Goal: Task Accomplishment & Management: Manage account settings

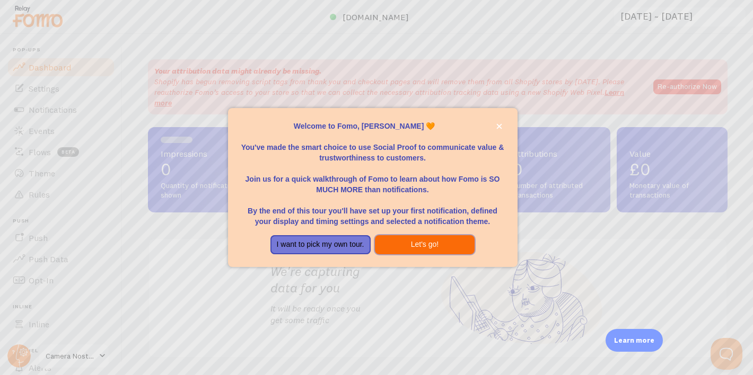
click at [413, 247] on button "Let's go!" at bounding box center [425, 244] width 100 height 19
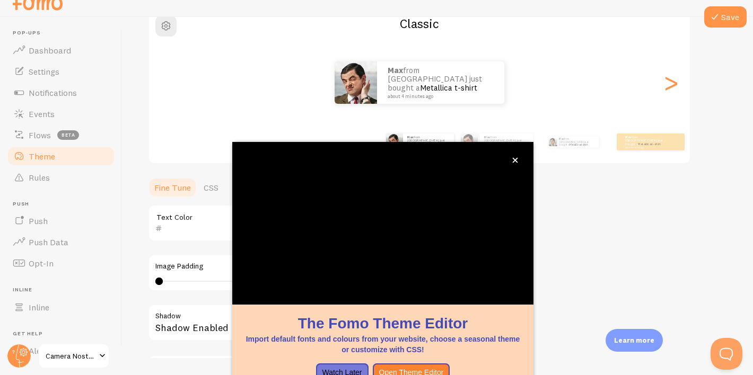
scroll to position [37, 0]
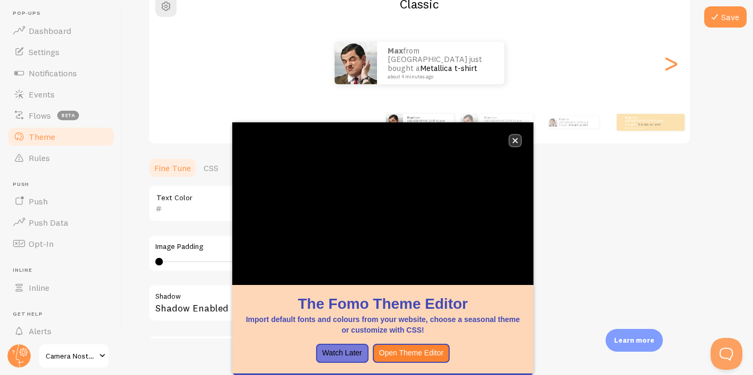
click at [516, 140] on icon "close," at bounding box center [515, 140] width 5 height 5
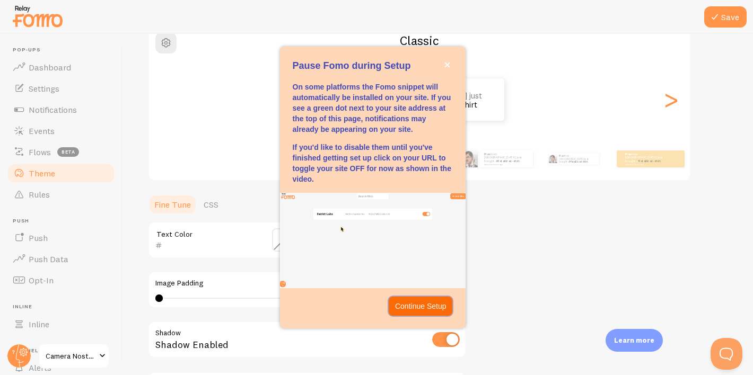
click at [400, 303] on p "Continue Setup" at bounding box center [420, 306] width 51 height 11
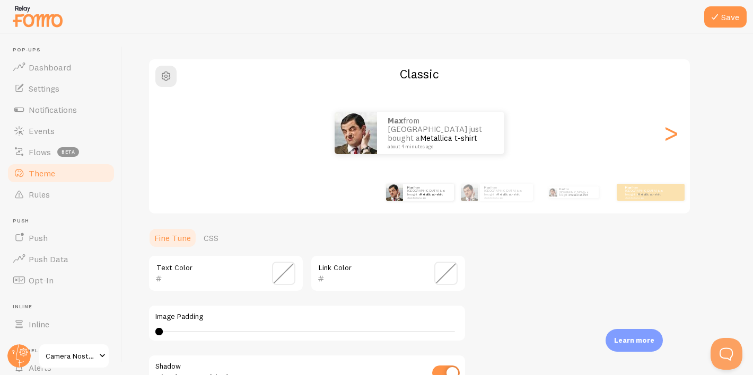
scroll to position [65, 0]
click at [69, 113] on span "Notifications" at bounding box center [53, 109] width 48 height 11
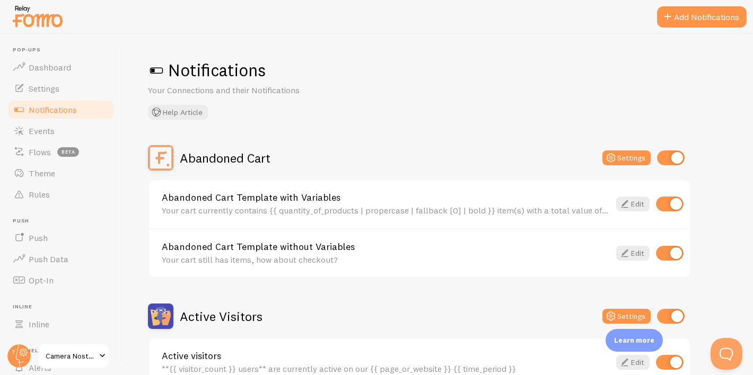
click at [672, 158] on input "checkbox" at bounding box center [671, 158] width 28 height 15
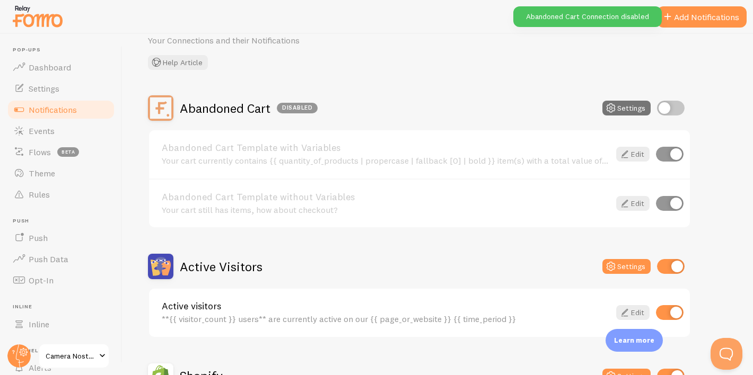
scroll to position [51, 0]
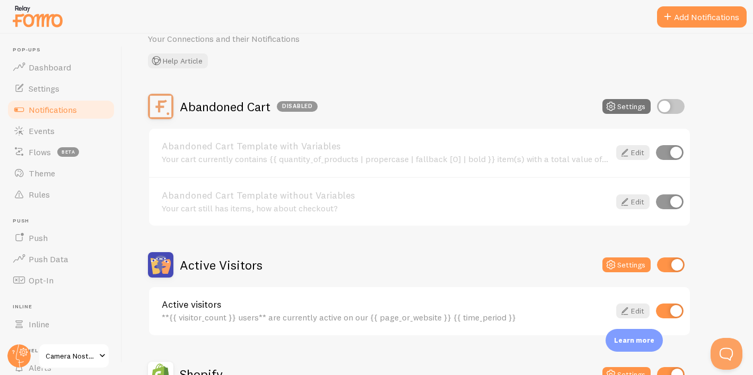
click at [670, 103] on input "checkbox" at bounding box center [671, 106] width 28 height 15
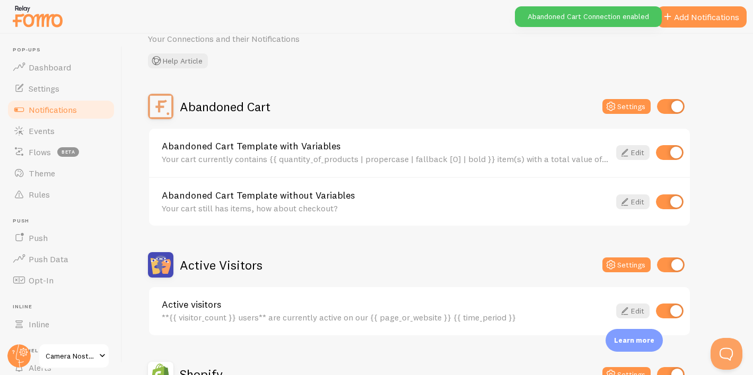
click at [670, 103] on input "checkbox" at bounding box center [671, 106] width 28 height 15
checkbox input "false"
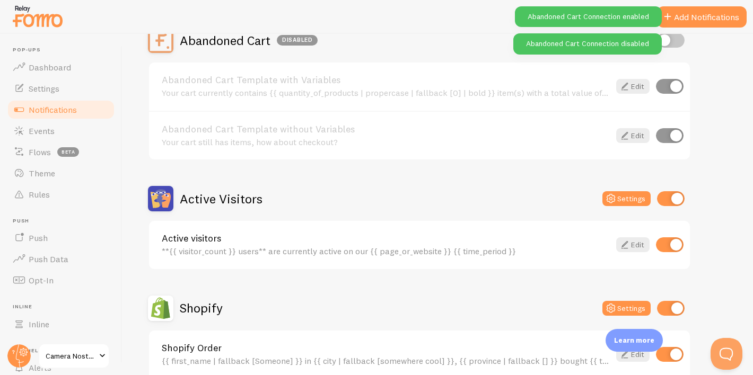
scroll to position [118, 0]
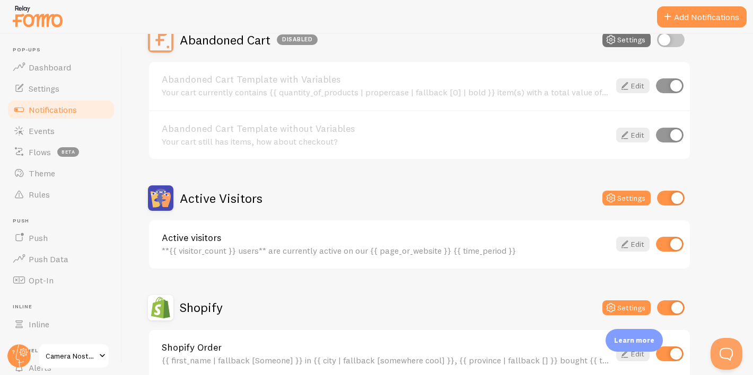
click at [678, 198] on input "checkbox" at bounding box center [671, 198] width 28 height 15
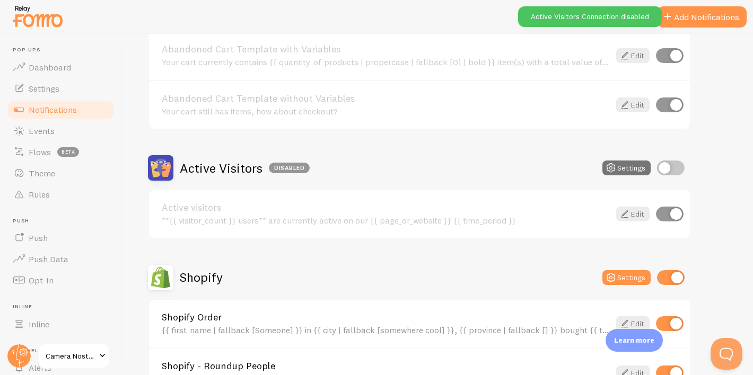
scroll to position [185, 0]
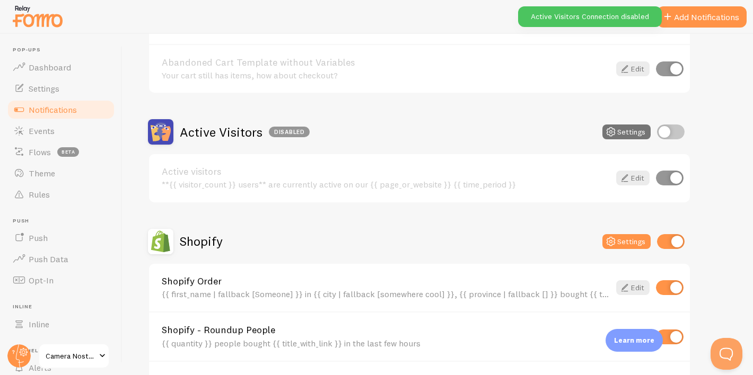
click at [672, 134] on input "checkbox" at bounding box center [671, 132] width 28 height 15
checkbox input "true"
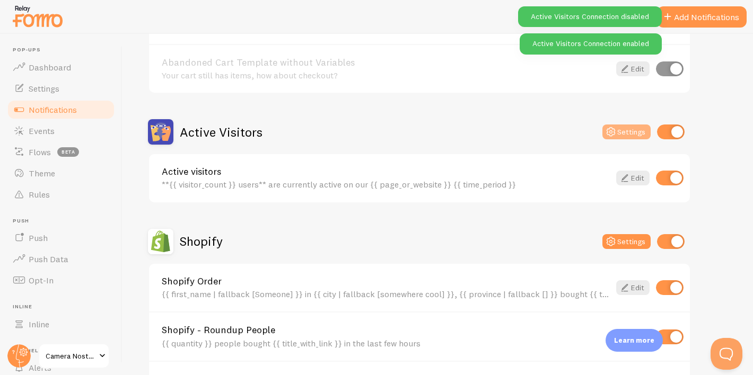
click at [629, 135] on button "Settings" at bounding box center [626, 132] width 48 height 15
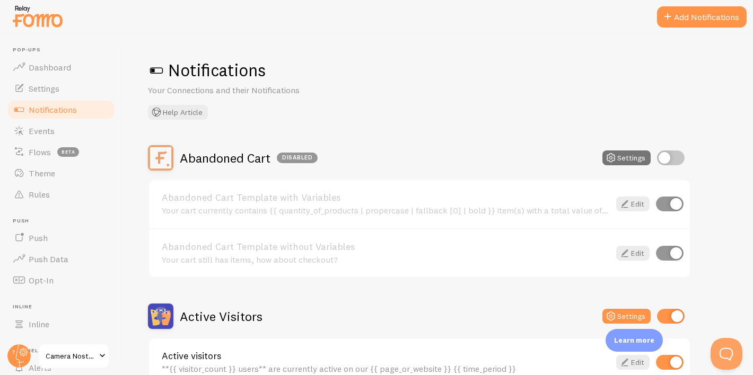
click at [673, 315] on input "checkbox" at bounding box center [671, 316] width 28 height 15
checkbox input "false"
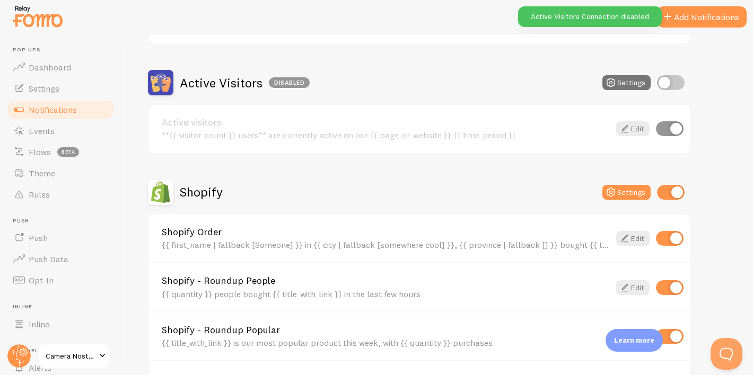
scroll to position [301, 0]
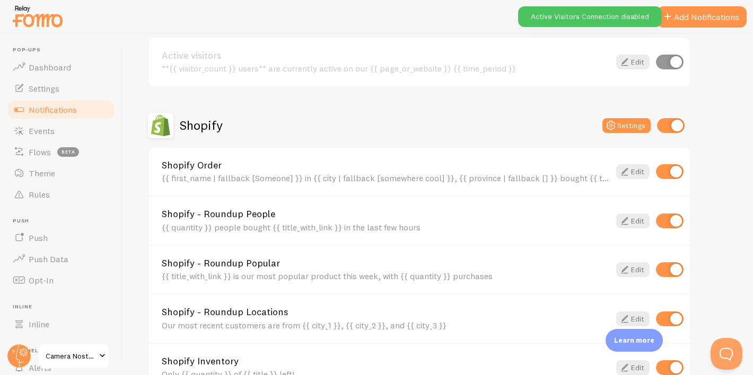
click at [670, 125] on input "checkbox" at bounding box center [671, 125] width 28 height 15
checkbox input "false"
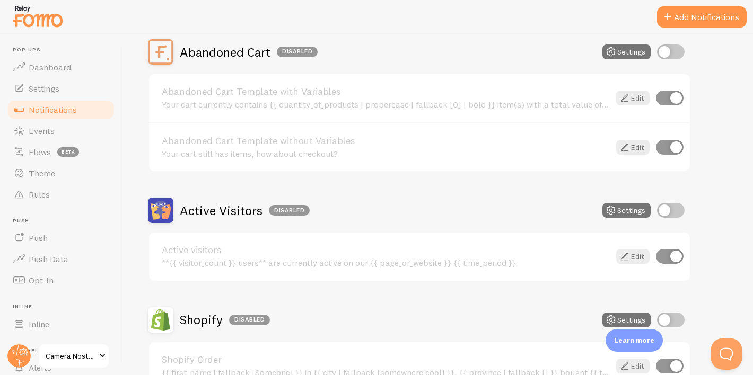
scroll to position [0, 0]
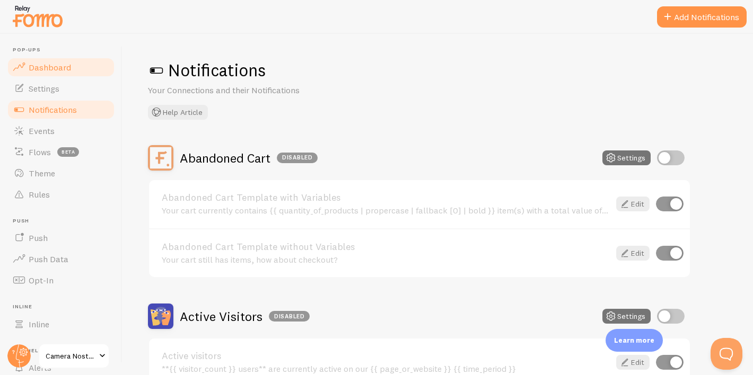
click at [58, 66] on span "Dashboard" at bounding box center [50, 67] width 42 height 11
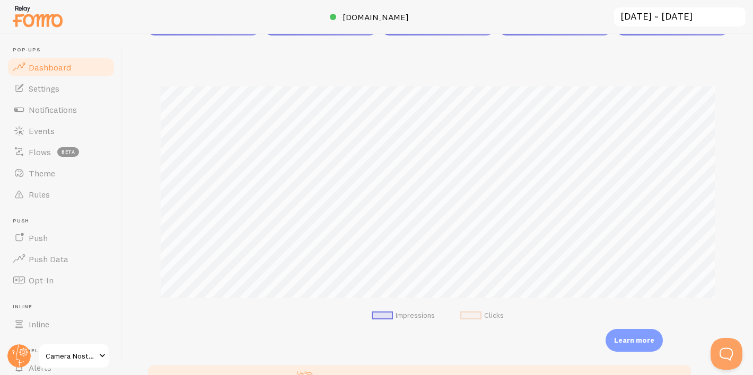
scroll to position [119, 0]
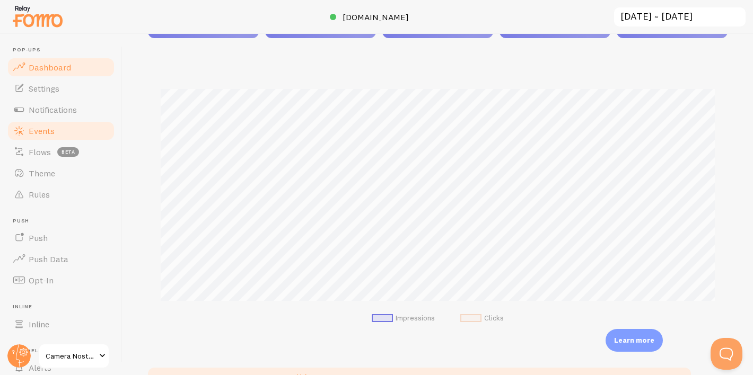
click at [46, 133] on span "Events" at bounding box center [42, 131] width 26 height 11
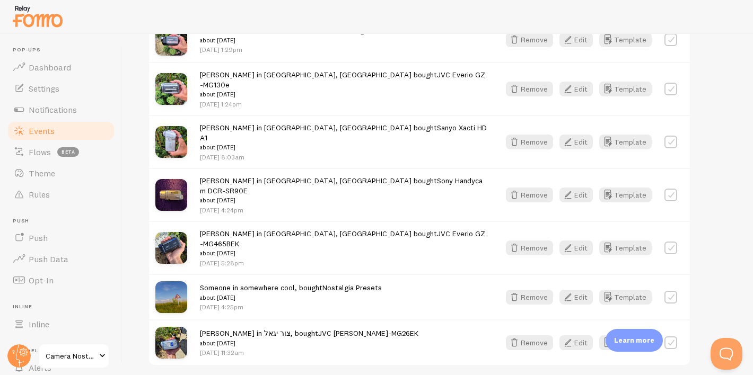
scroll to position [290, 0]
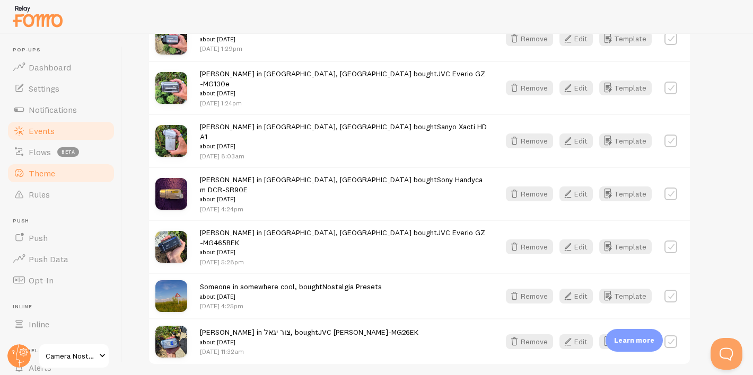
click at [81, 172] on link "Theme" at bounding box center [60, 173] width 109 height 21
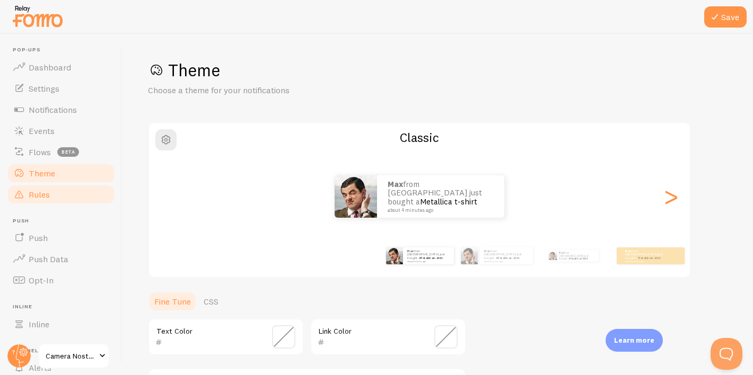
click at [79, 196] on link "Rules" at bounding box center [60, 194] width 109 height 21
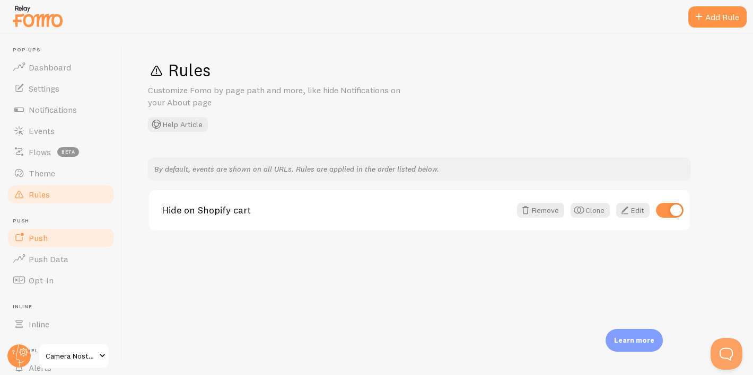
click at [64, 245] on link "Push" at bounding box center [60, 237] width 109 height 21
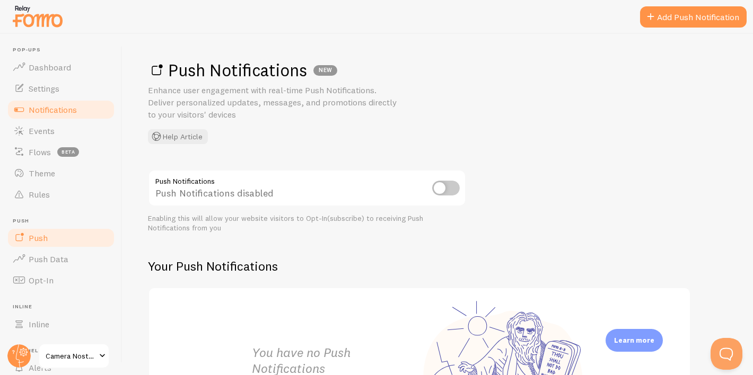
click at [41, 112] on span "Notifications" at bounding box center [53, 109] width 48 height 11
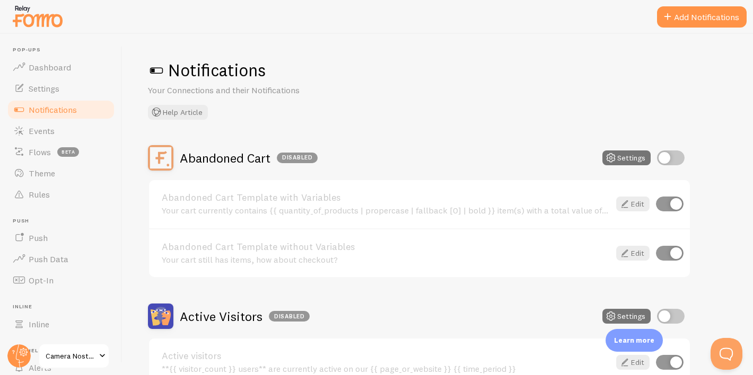
scroll to position [1, 0]
click at [59, 89] on span "Settings" at bounding box center [44, 88] width 31 height 11
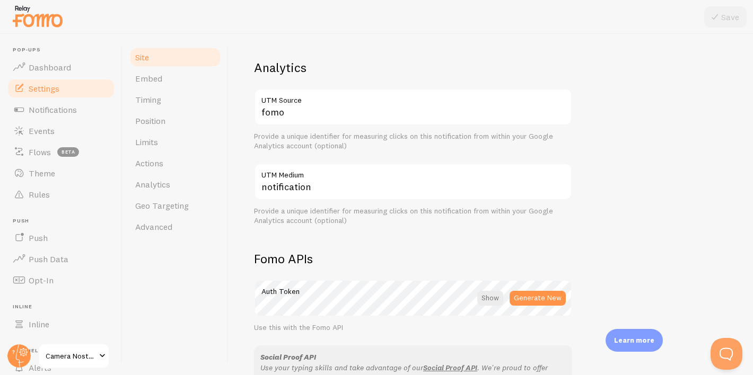
scroll to position [320, 0]
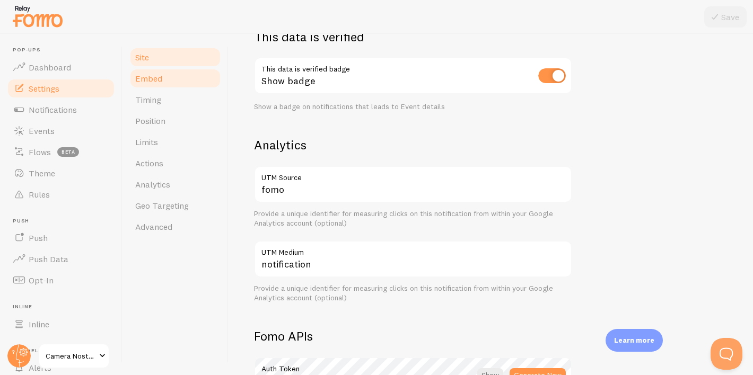
click at [177, 86] on link "Embed" at bounding box center [175, 78] width 93 height 21
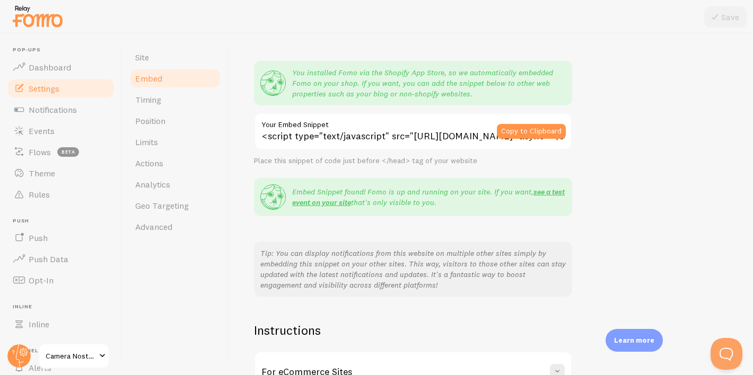
scroll to position [168, 0]
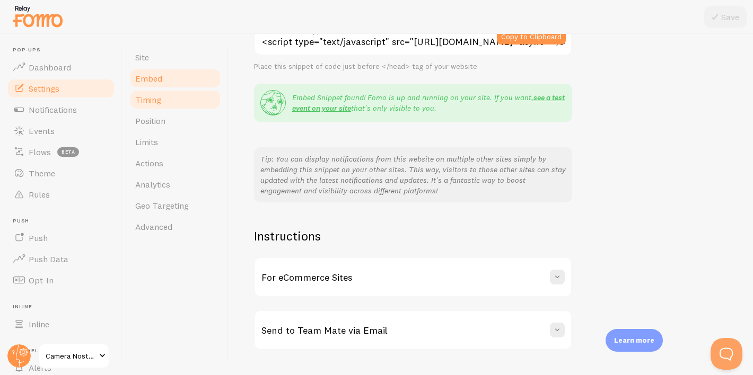
click at [171, 100] on link "Timing" at bounding box center [175, 99] width 93 height 21
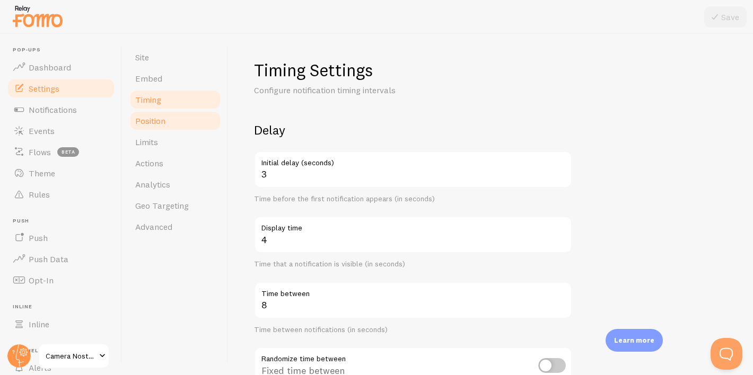
click at [172, 118] on link "Position" at bounding box center [175, 120] width 93 height 21
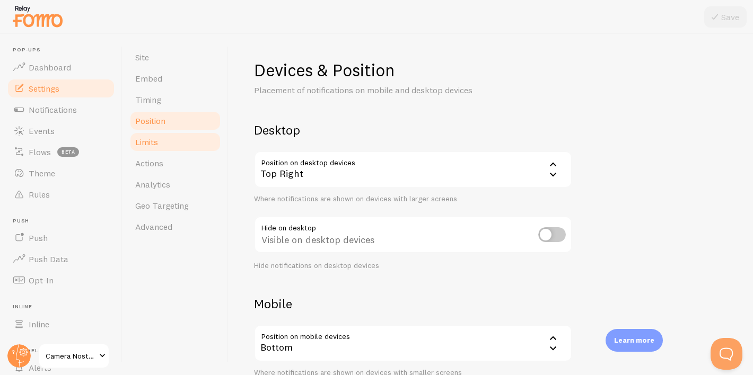
click at [167, 146] on link "Limits" at bounding box center [175, 142] width 93 height 21
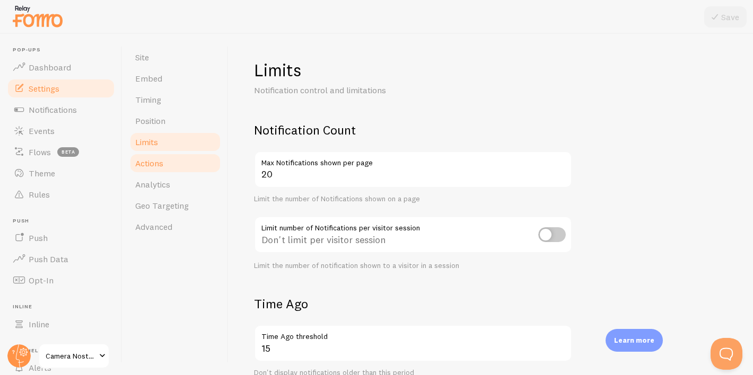
click at [166, 160] on link "Actions" at bounding box center [175, 163] width 93 height 21
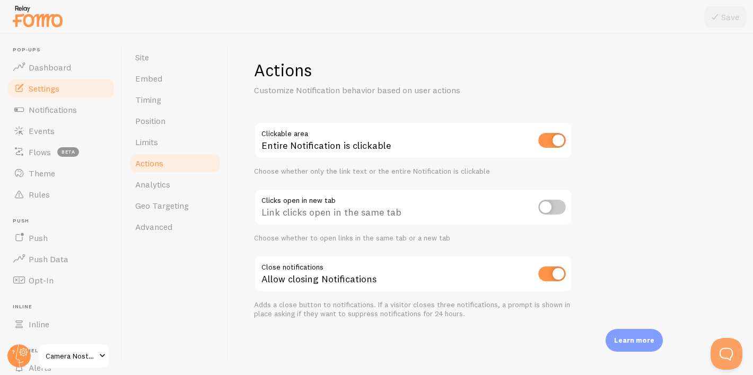
click at [553, 146] on input "checkbox" at bounding box center [552, 140] width 28 height 15
checkbox input "false"
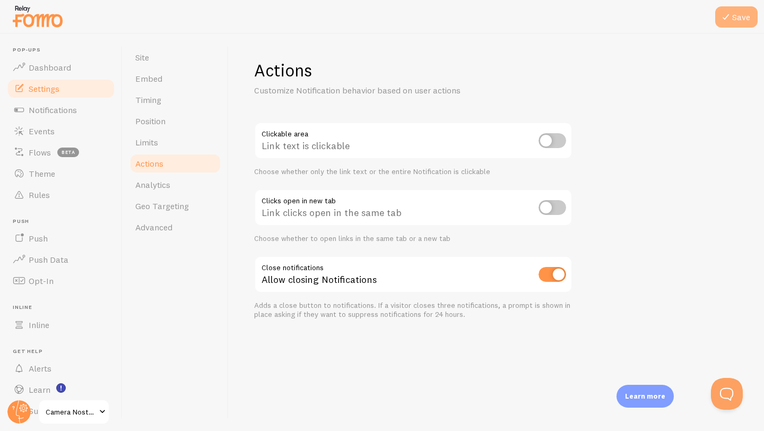
click at [737, 19] on button "Save" at bounding box center [736, 16] width 42 height 21
click at [550, 276] on input "checkbox" at bounding box center [552, 274] width 28 height 15
click at [550, 274] on input "checkbox" at bounding box center [552, 274] width 28 height 15
checkbox input "true"
click at [183, 185] on link "Analytics" at bounding box center [175, 184] width 93 height 21
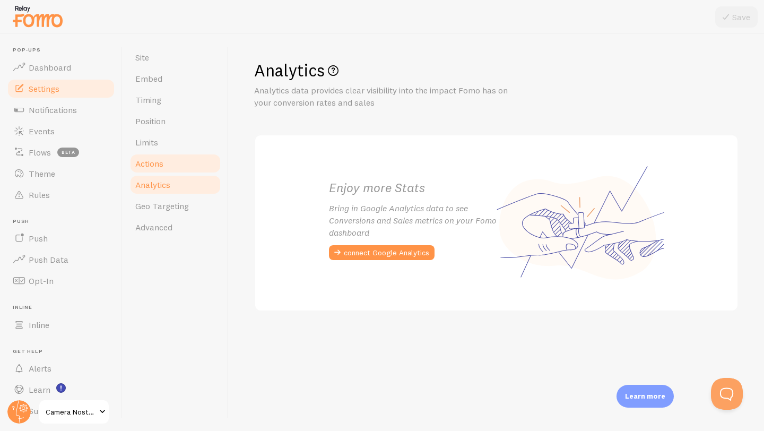
click at [173, 167] on link "Actions" at bounding box center [175, 163] width 93 height 21
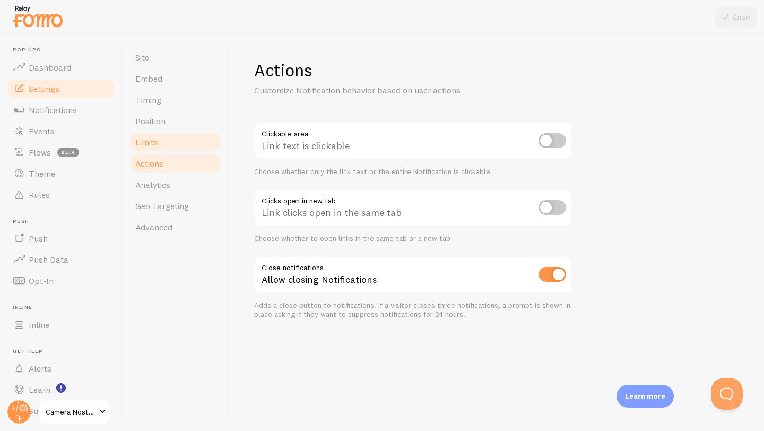
click at [179, 145] on link "Limits" at bounding box center [175, 142] width 93 height 21
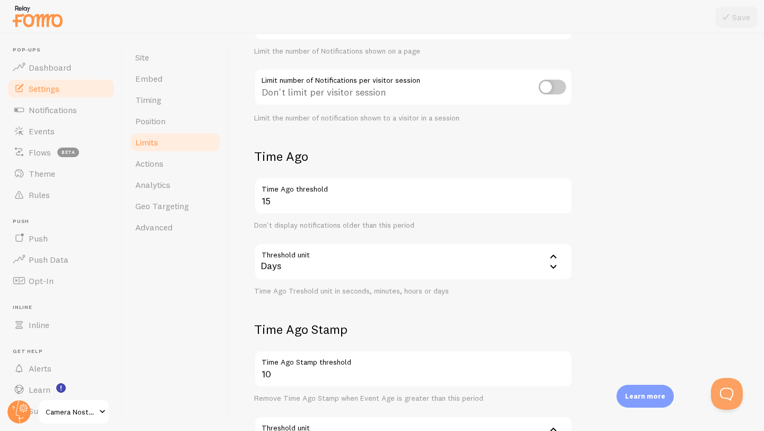
scroll to position [257, 0]
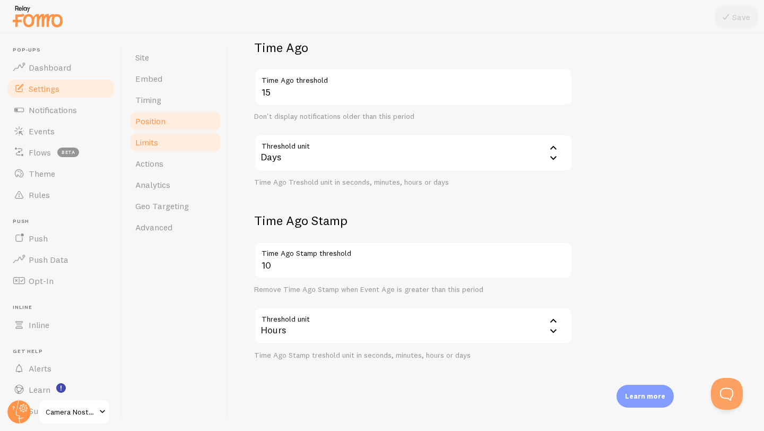
click at [164, 112] on link "Position" at bounding box center [175, 120] width 93 height 21
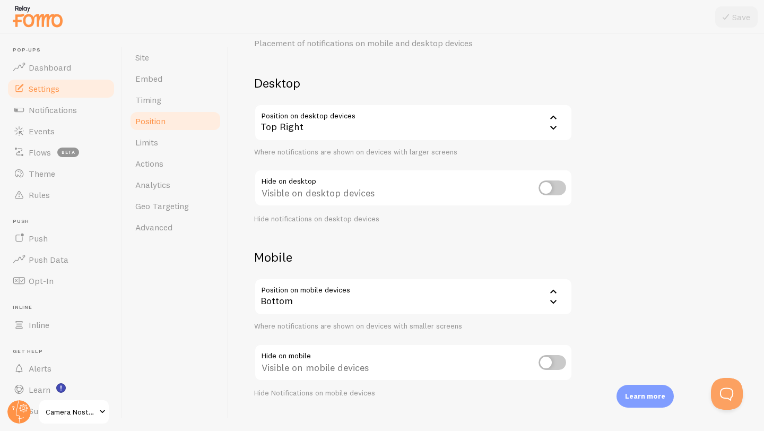
scroll to position [13, 0]
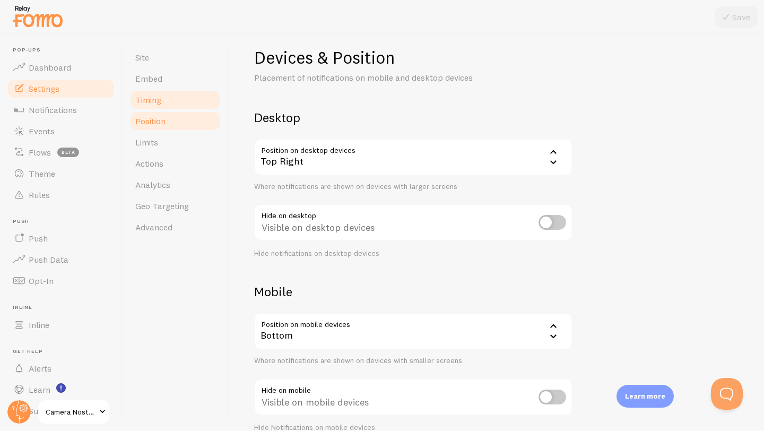
click at [164, 108] on link "Timing" at bounding box center [175, 99] width 93 height 21
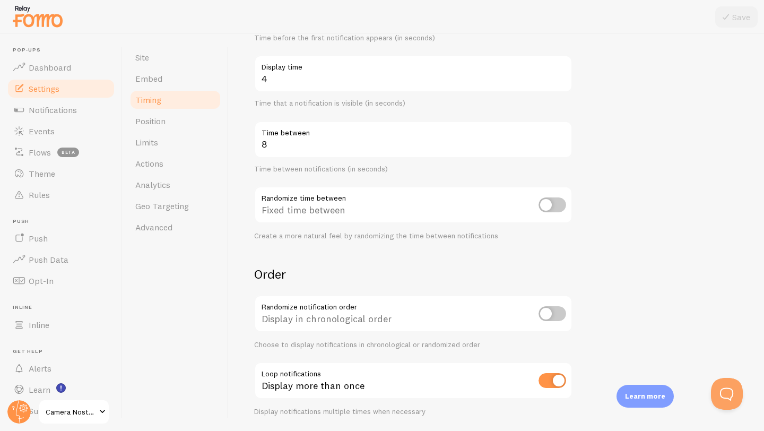
scroll to position [160, 0]
click at [174, 77] on link "Embed" at bounding box center [175, 78] width 93 height 21
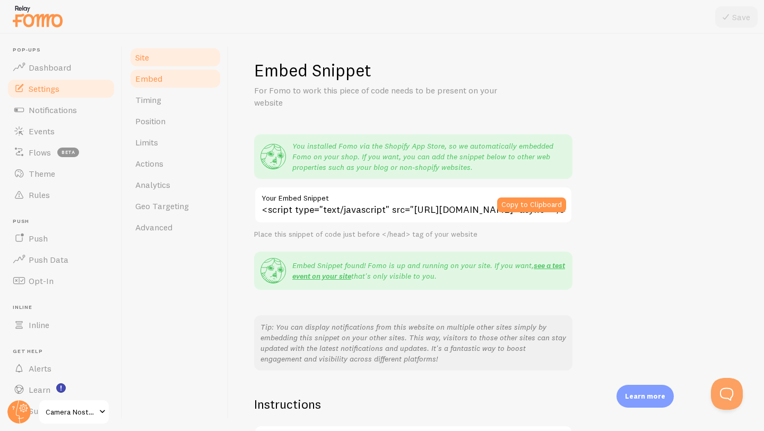
click at [167, 60] on link "Site" at bounding box center [175, 57] width 93 height 21
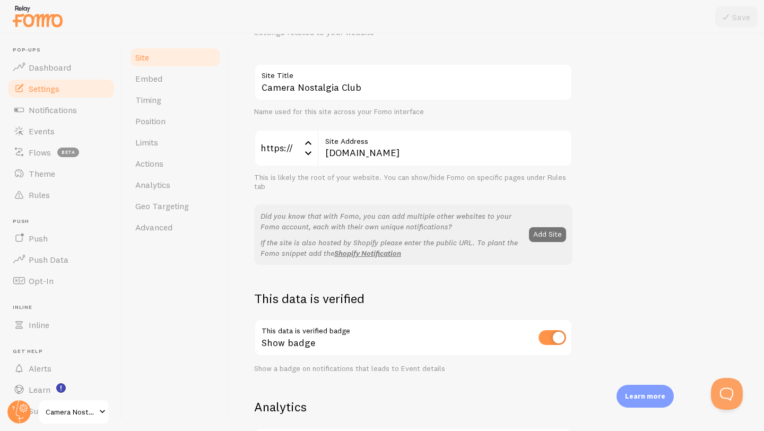
scroll to position [104, 0]
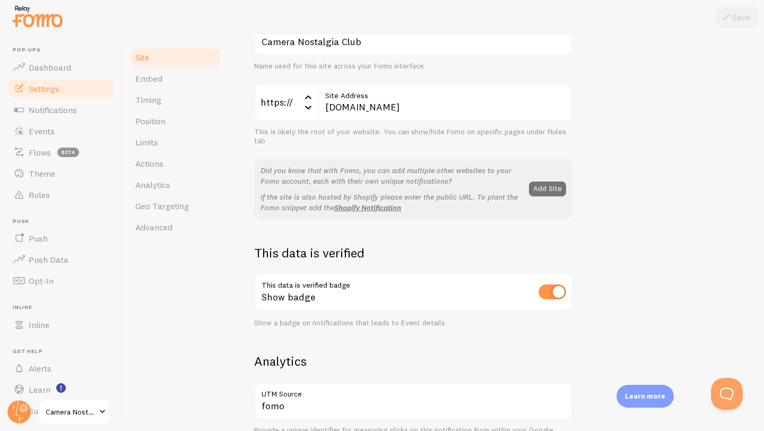
click at [562, 291] on input "checkbox" at bounding box center [552, 291] width 28 height 15
checkbox input "false"
click at [667, 242] on div "Camera Nostalgia Club Site Title Name used for this site across your Fomo inter…" at bounding box center [496, 376] width 484 height 717
click at [730, 23] on icon at bounding box center [725, 17] width 13 height 13
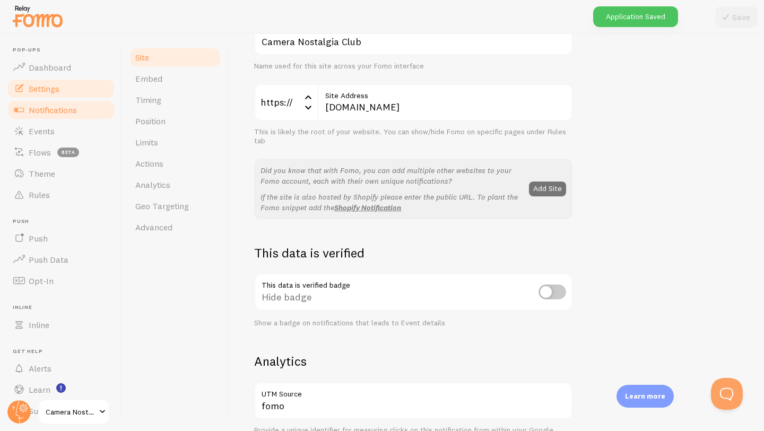
click at [82, 113] on link "Notifications" at bounding box center [60, 109] width 109 height 21
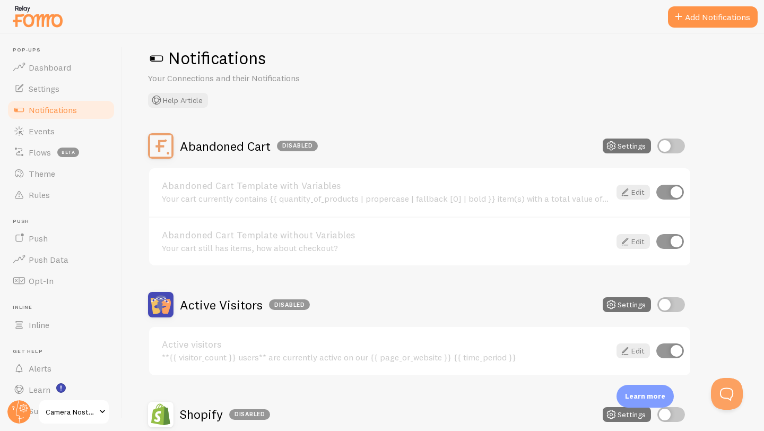
scroll to position [87, 0]
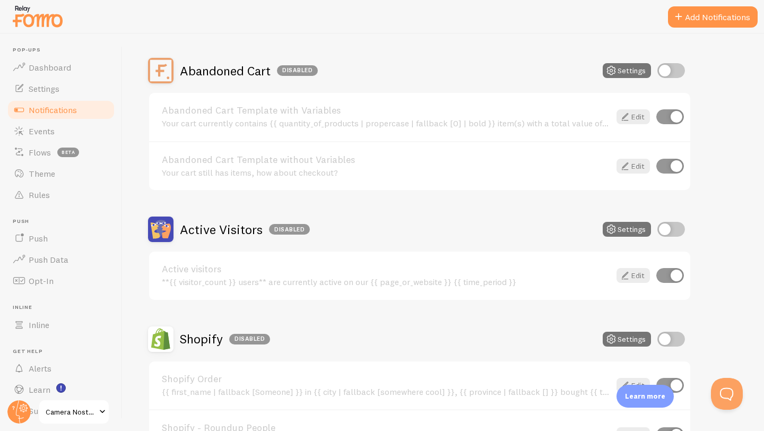
click at [664, 227] on input "checkbox" at bounding box center [671, 229] width 28 height 15
checkbox input "true"
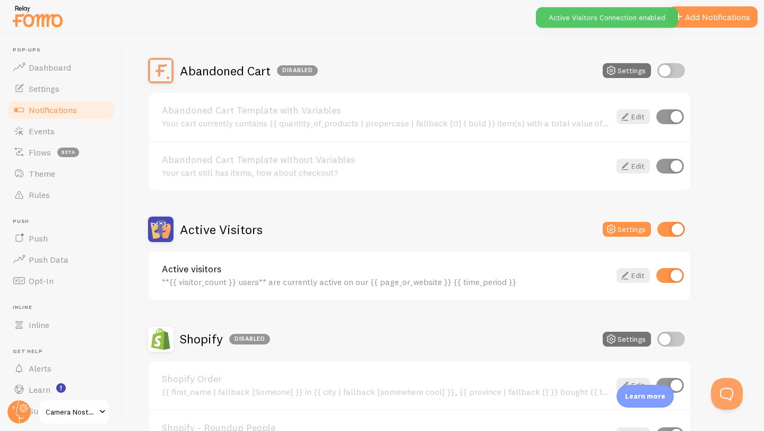
scroll to position [108, 0]
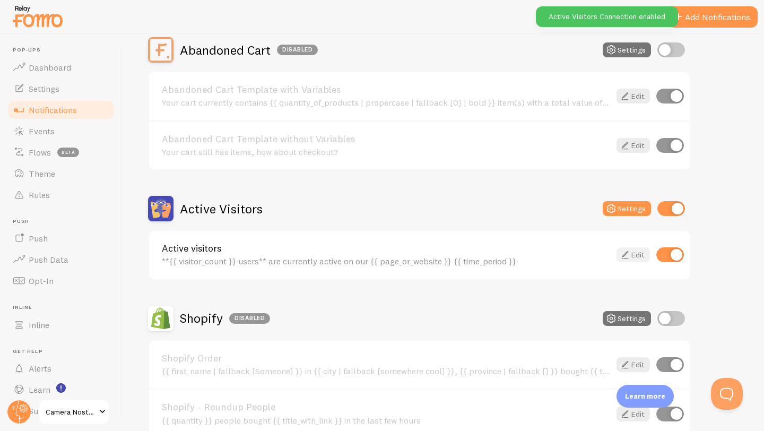
click at [635, 259] on link "Edit" at bounding box center [632, 254] width 33 height 15
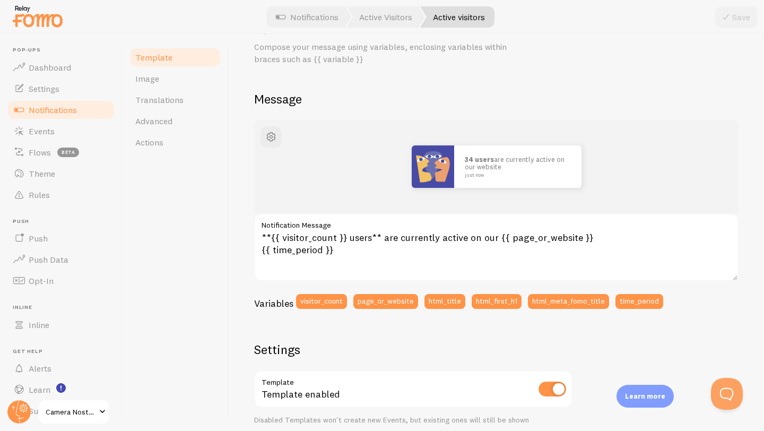
scroll to position [22, 0]
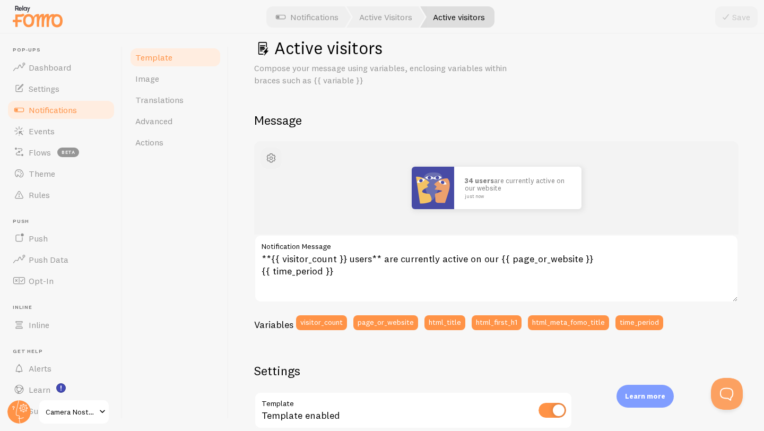
click at [263, 151] on button "button" at bounding box center [270, 157] width 21 height 21
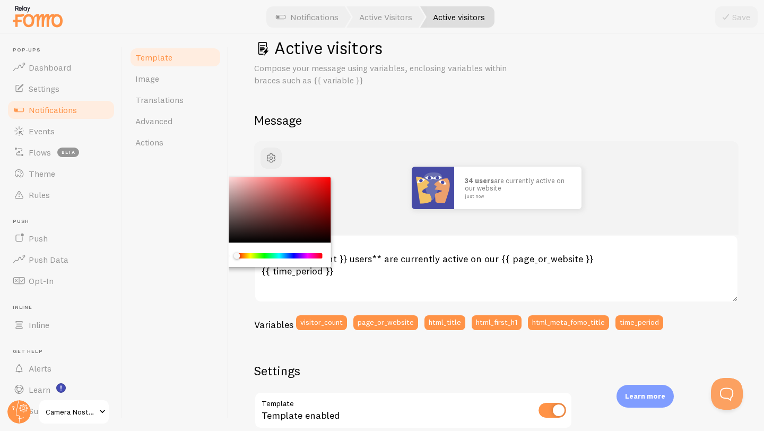
click at [201, 172] on div "Template Image Translations Advanced Actions" at bounding box center [175, 232] width 106 height 397
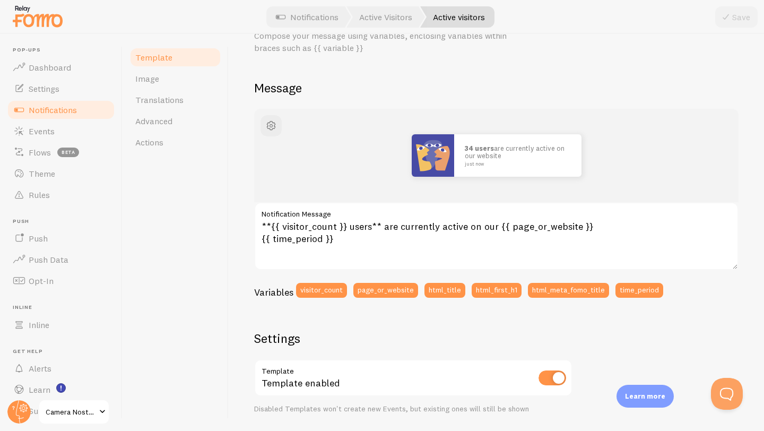
scroll to position [0, 0]
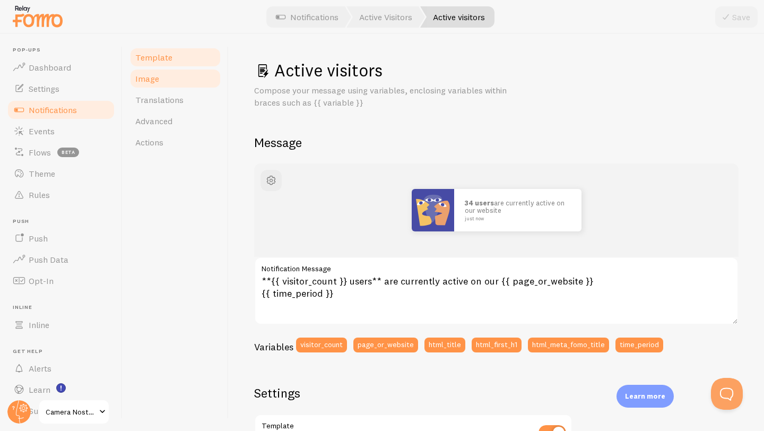
click at [187, 83] on link "Image" at bounding box center [175, 78] width 93 height 21
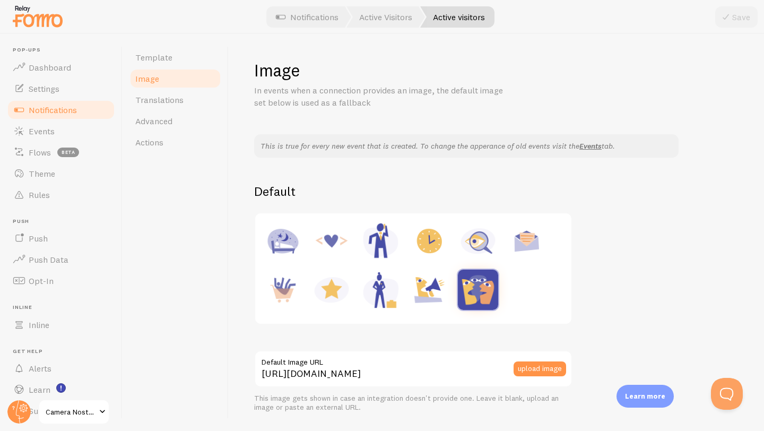
click at [329, 238] on img at bounding box center [331, 241] width 40 height 40
type input "https://fomo.com/images/widget/template_defaults/code.jpg"
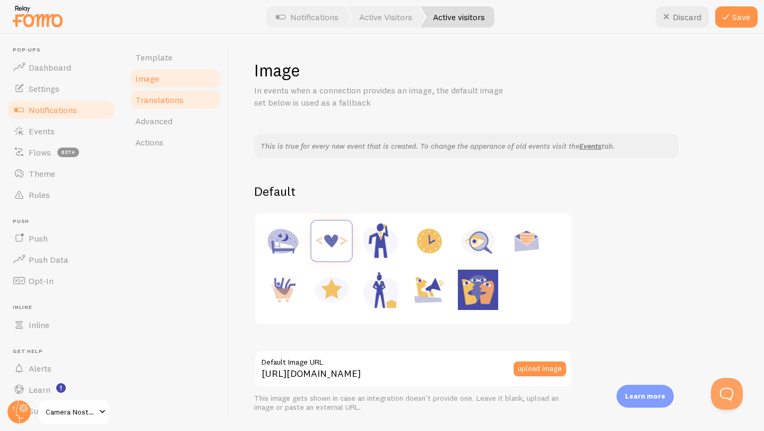
click at [198, 100] on link "Translations" at bounding box center [175, 99] width 93 height 21
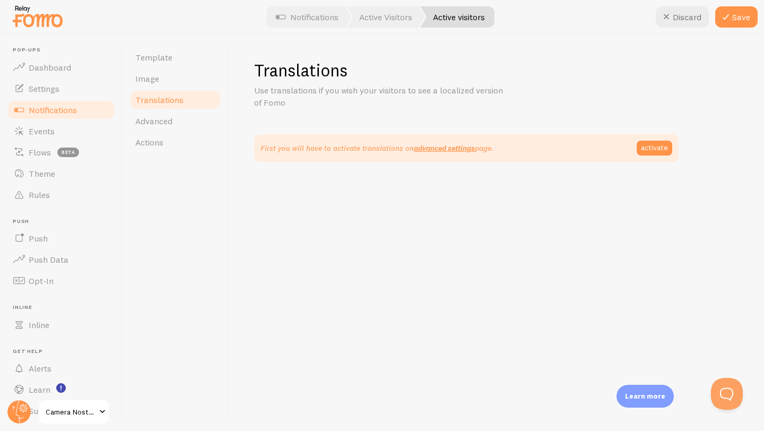
click at [65, 110] on span "Notifications" at bounding box center [53, 109] width 48 height 11
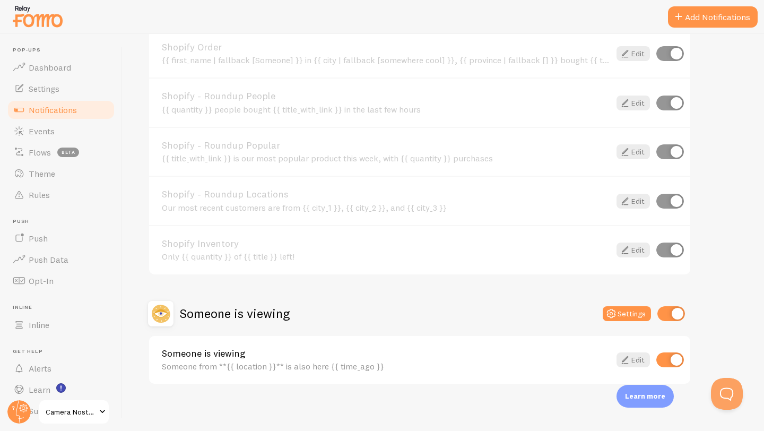
scroll to position [409, 0]
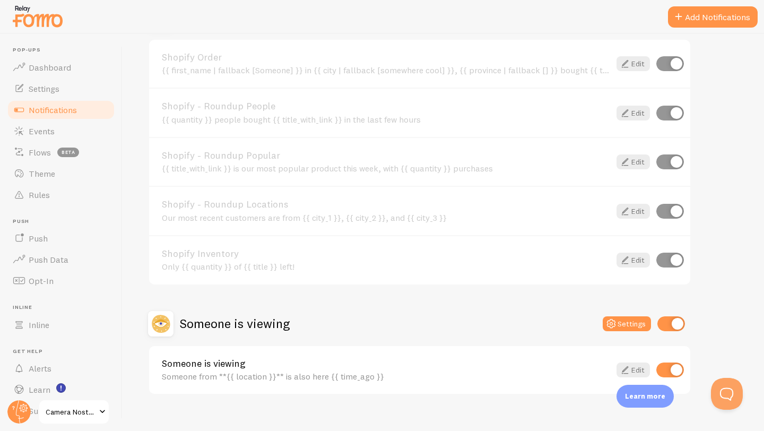
click at [672, 212] on input "checkbox" at bounding box center [670, 211] width 28 height 15
checkbox input "true"
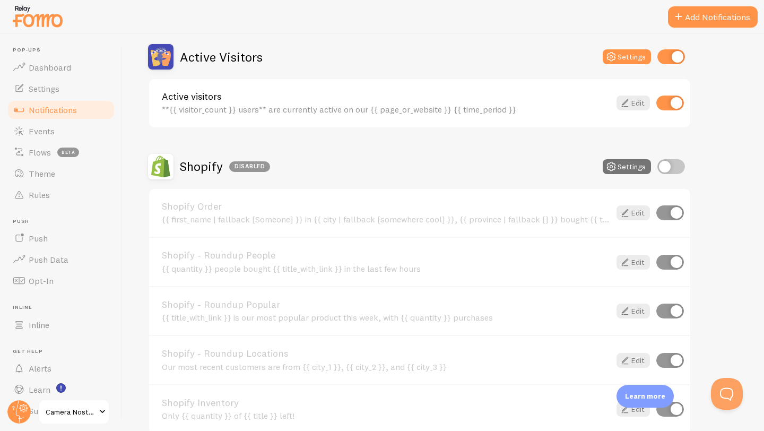
scroll to position [424, 0]
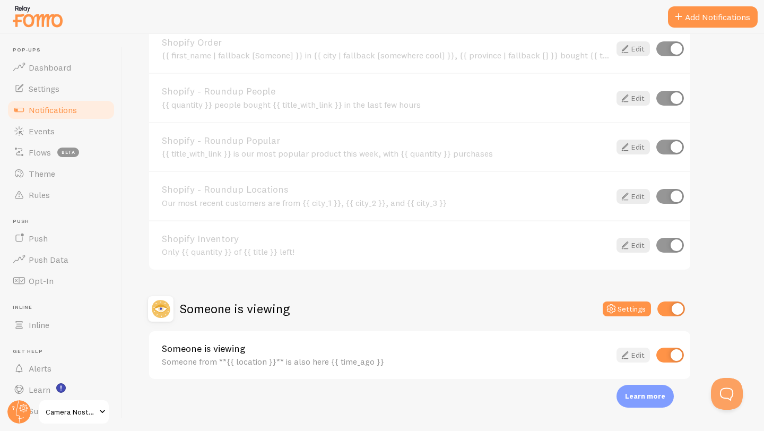
click at [640, 356] on link "Edit" at bounding box center [632, 354] width 33 height 15
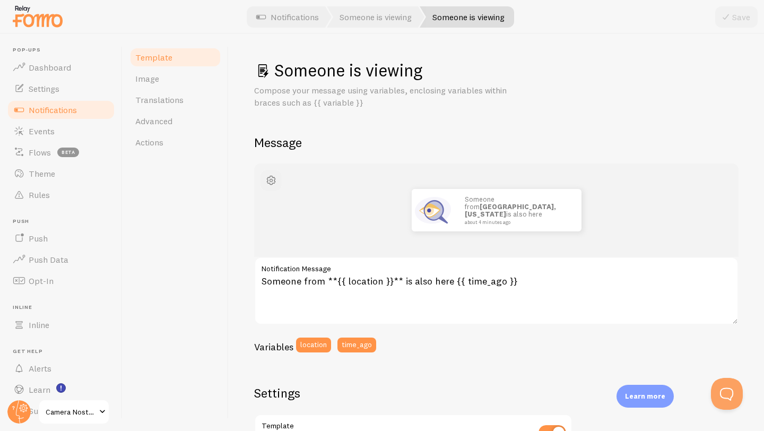
click at [277, 182] on span "button" at bounding box center [271, 180] width 13 height 13
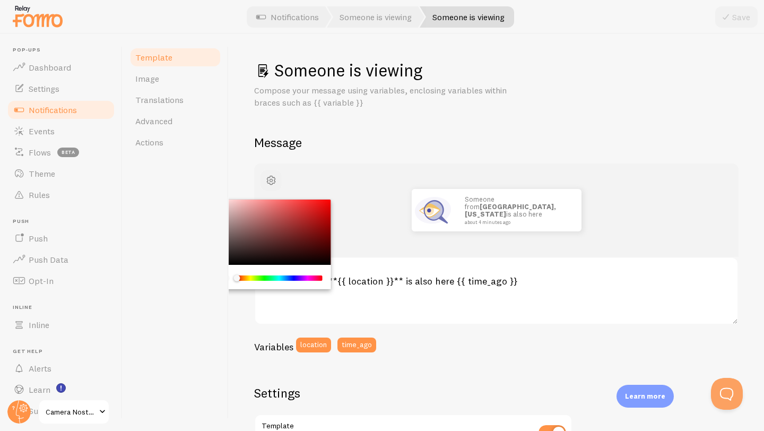
click at [268, 176] on span "button" at bounding box center [271, 180] width 13 height 13
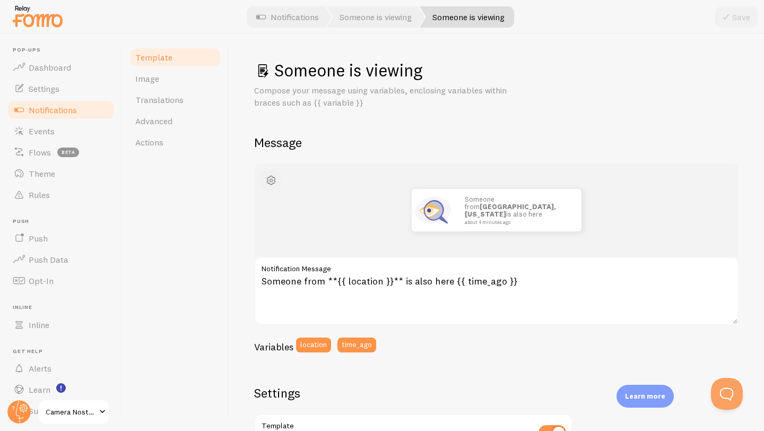
click at [268, 176] on span "button" at bounding box center [271, 180] width 13 height 13
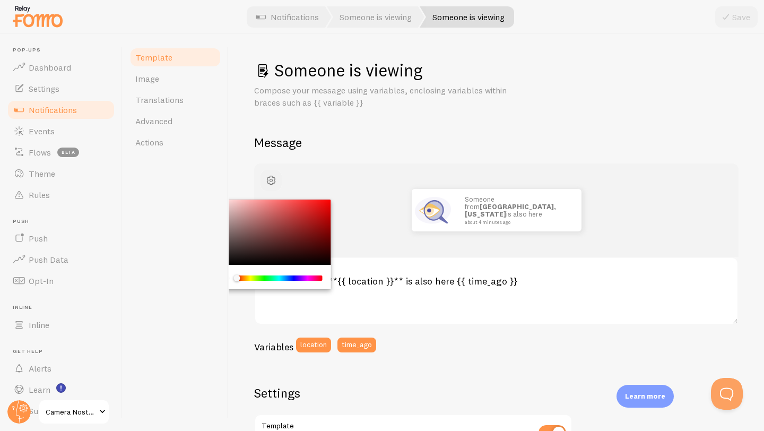
click at [268, 176] on span "button" at bounding box center [271, 180] width 13 height 13
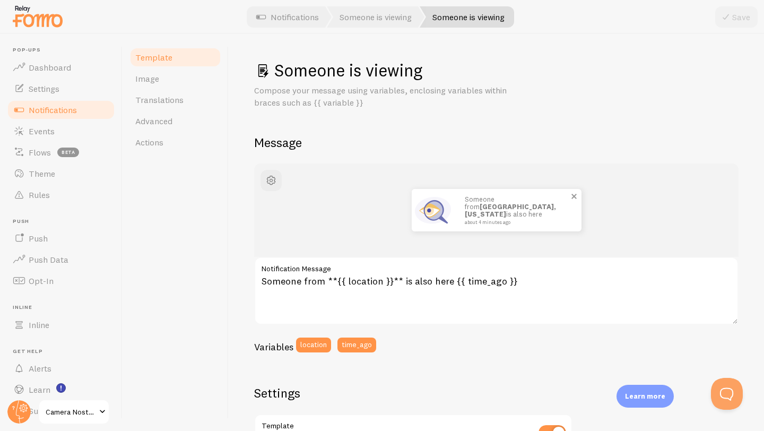
click at [499, 220] on small "about 4 minutes ago" at bounding box center [515, 222] width 103 height 5
click at [573, 194] on span at bounding box center [574, 196] width 18 height 18
click at [283, 134] on h2 "Message" at bounding box center [496, 142] width 484 height 16
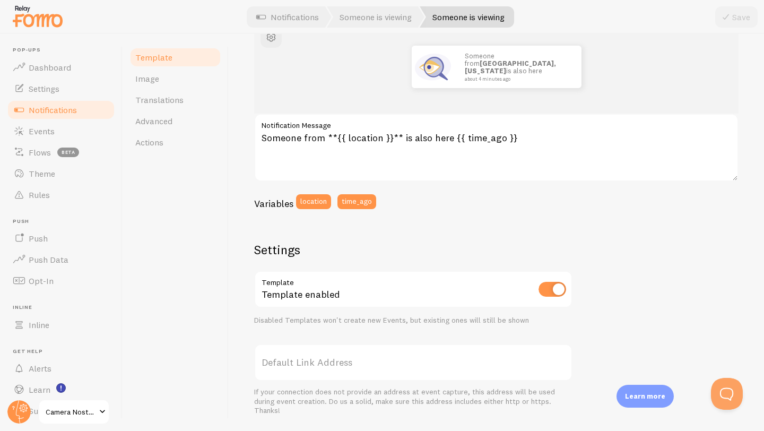
scroll to position [144, 0]
click at [554, 286] on input "checkbox" at bounding box center [552, 288] width 28 height 15
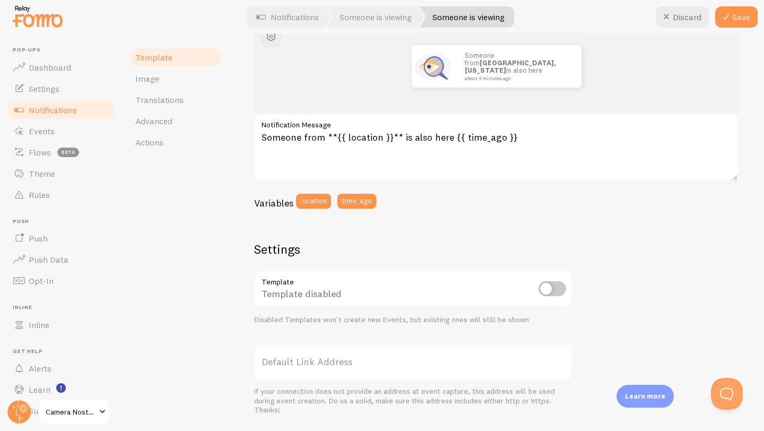
click at [554, 286] on input "checkbox" at bounding box center [552, 288] width 28 height 15
checkbox input "true"
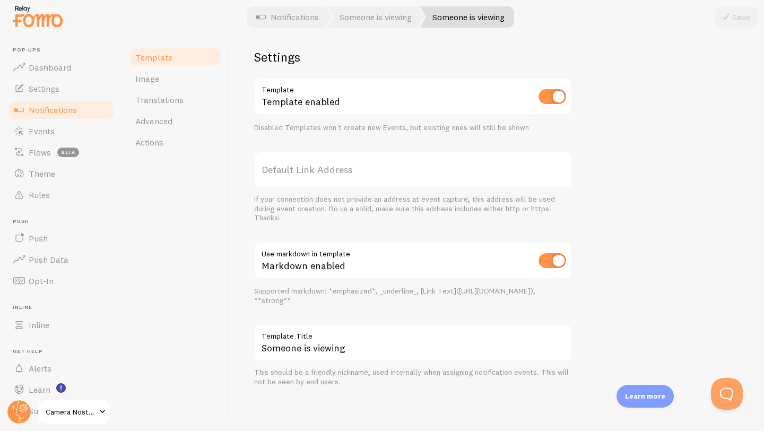
scroll to position [50, 0]
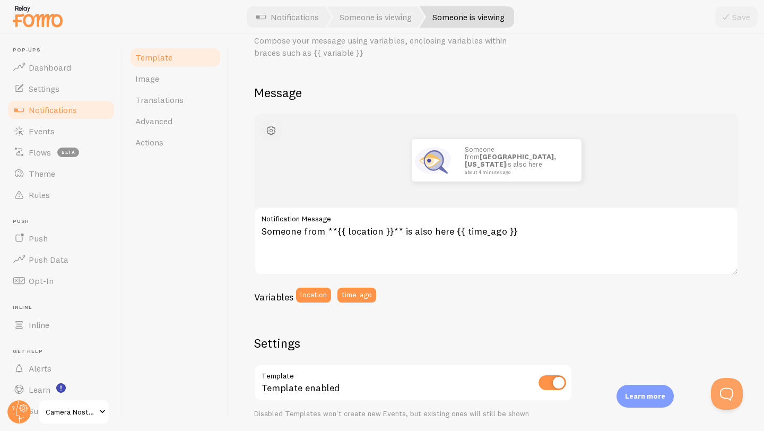
click at [268, 129] on span "button" at bounding box center [271, 130] width 13 height 13
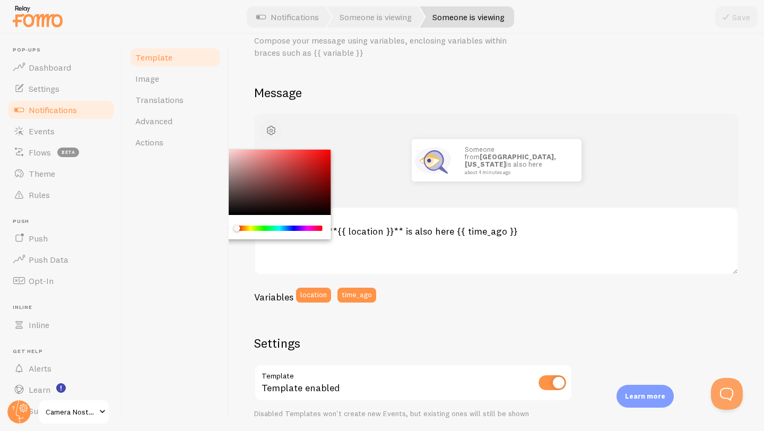
click at [268, 128] on span "button" at bounding box center [271, 130] width 13 height 13
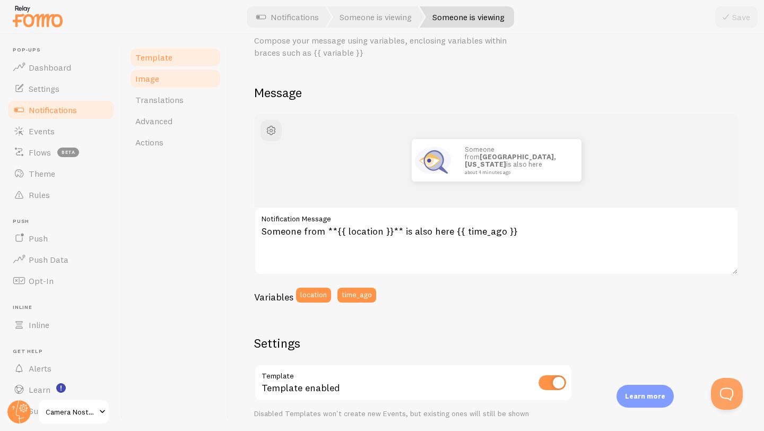
click at [160, 73] on link "Image" at bounding box center [175, 78] width 93 height 21
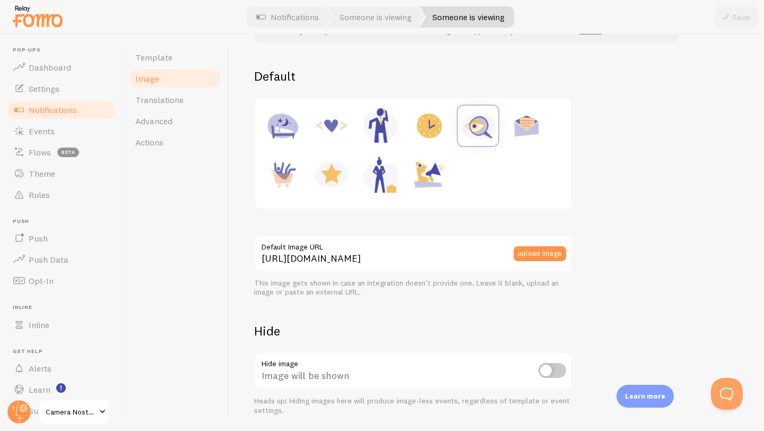
scroll to position [35, 0]
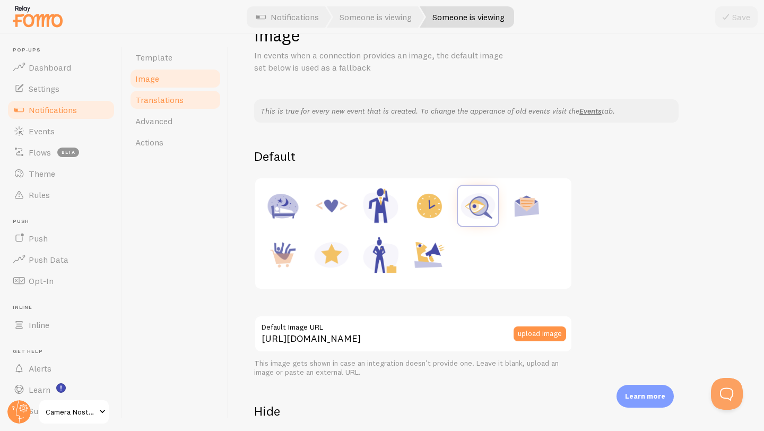
click at [181, 105] on link "Translations" at bounding box center [175, 99] width 93 height 21
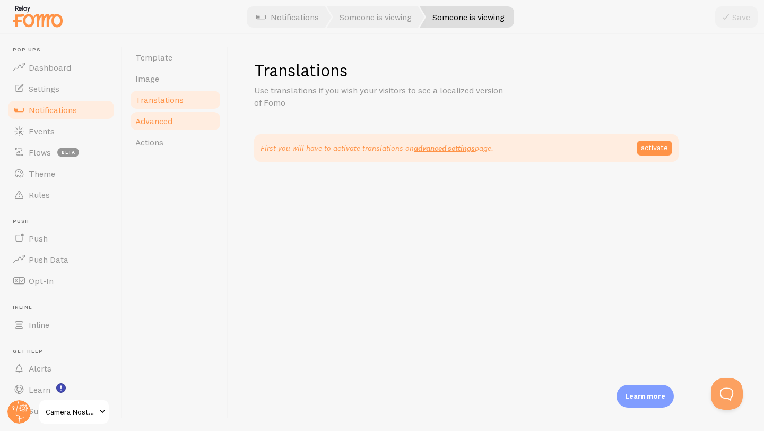
click at [181, 129] on link "Advanced" at bounding box center [175, 120] width 93 height 21
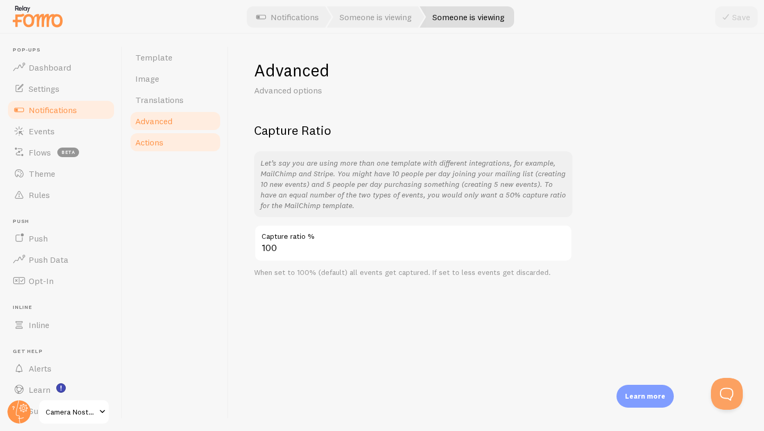
click at [173, 142] on link "Actions" at bounding box center [175, 142] width 93 height 21
